Goal: Information Seeking & Learning: Learn about a topic

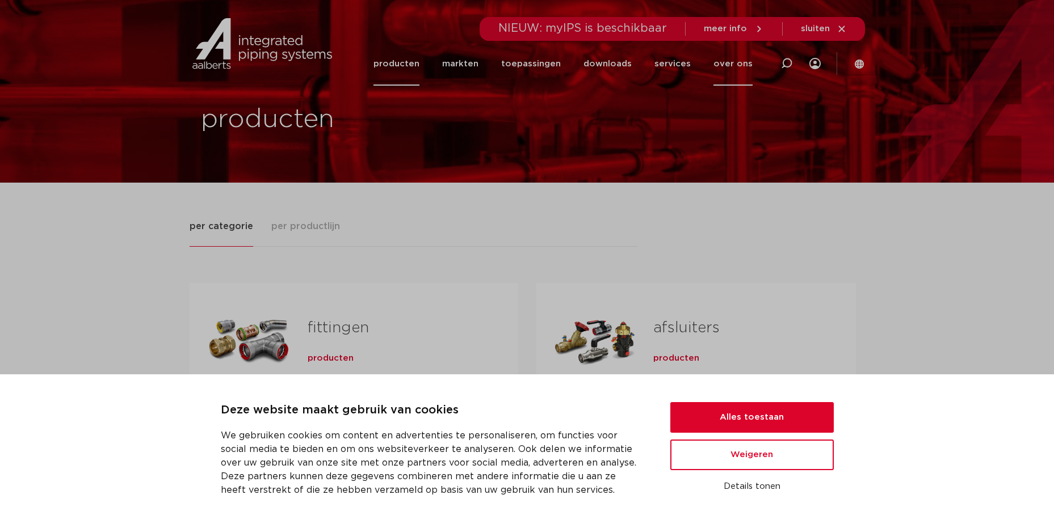
click at [717, 65] on link "over ons" at bounding box center [732, 64] width 39 height 44
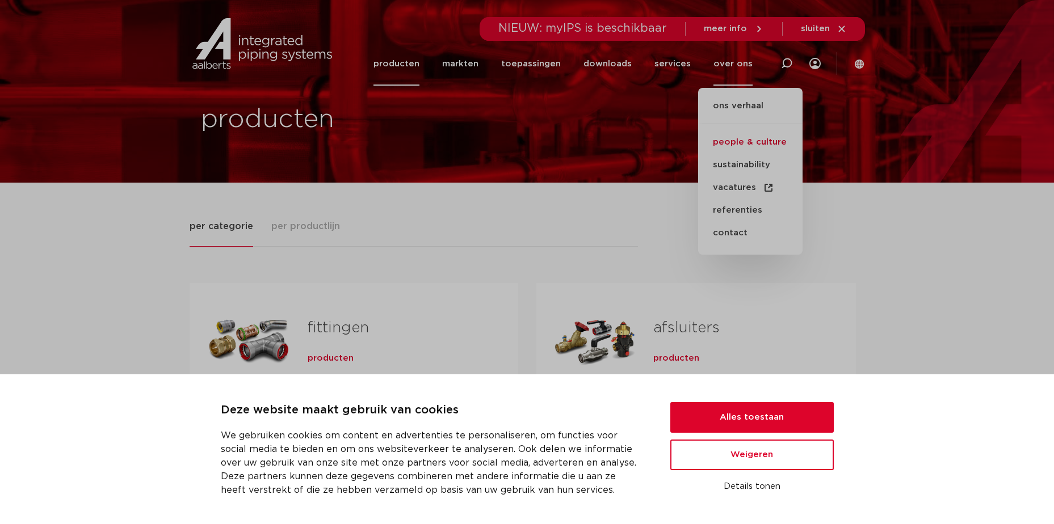
click at [733, 139] on link "people & culture" at bounding box center [750, 142] width 104 height 23
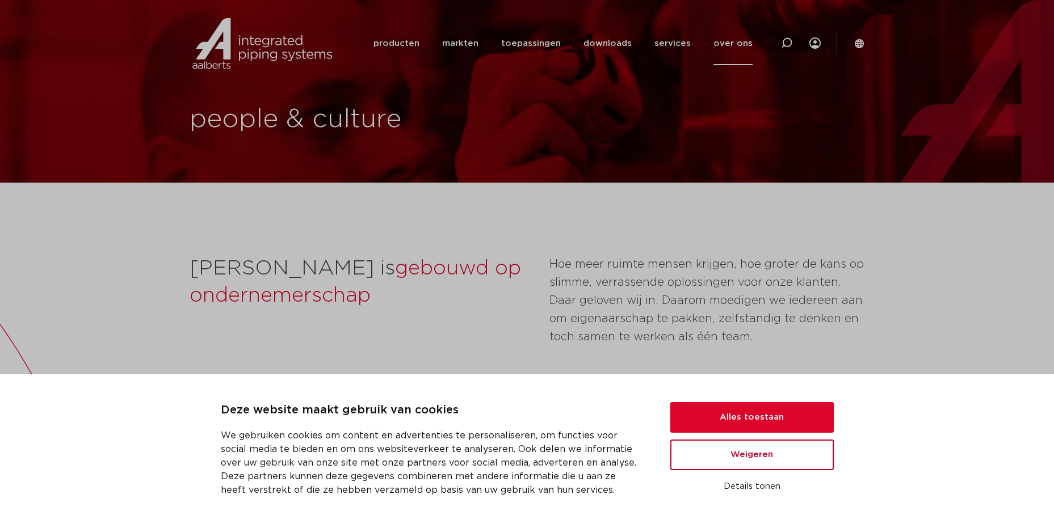
click at [734, 456] on button "Weigeren" at bounding box center [751, 455] width 163 height 31
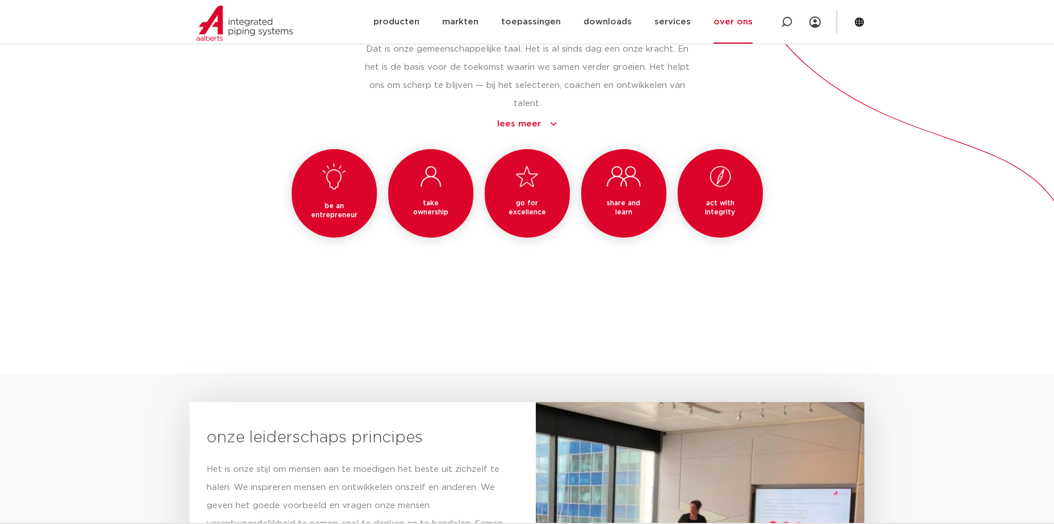
scroll to position [1078, 0]
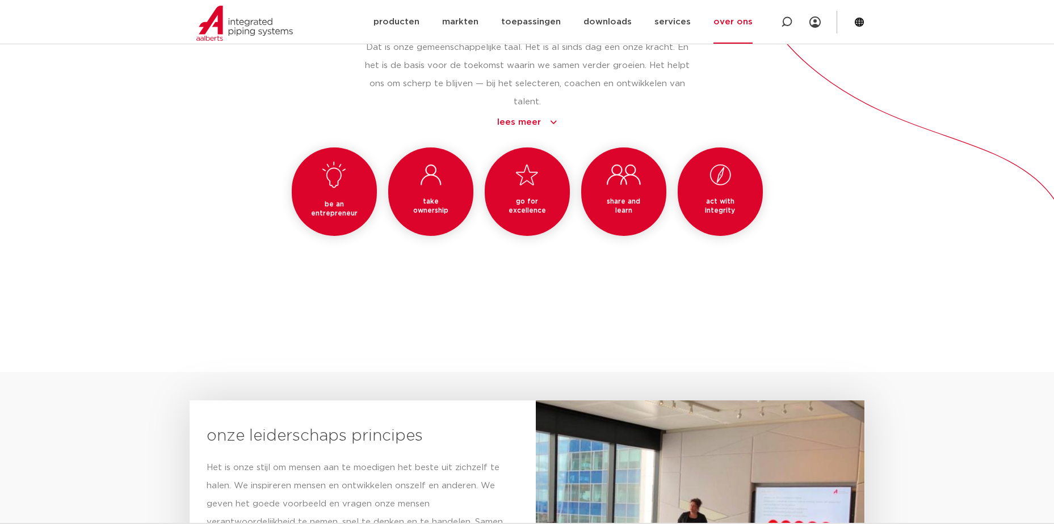
click at [515, 123] on link "lees meer" at bounding box center [527, 123] width 326 height 14
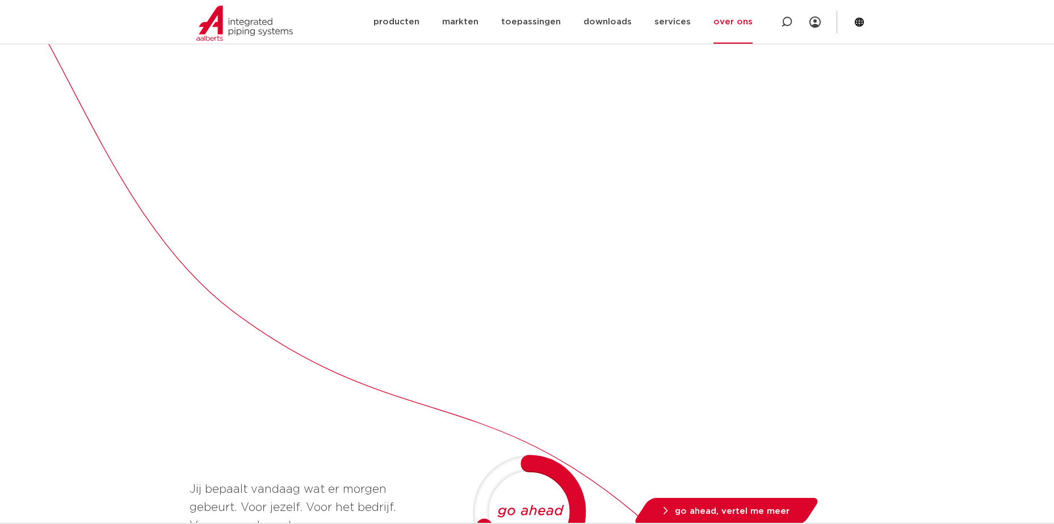
scroll to position [397, 0]
